Goal: Task Accomplishment & Management: Use online tool/utility

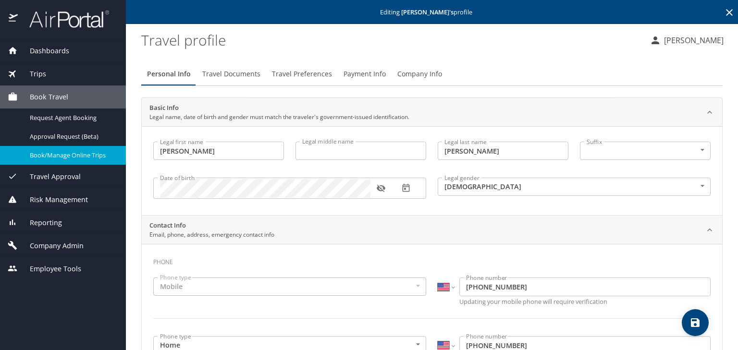
select select "US"
click at [82, 152] on span "Book/Manage Online Trips" at bounding box center [72, 155] width 85 height 9
